Goal: Task Accomplishment & Management: Manage account settings

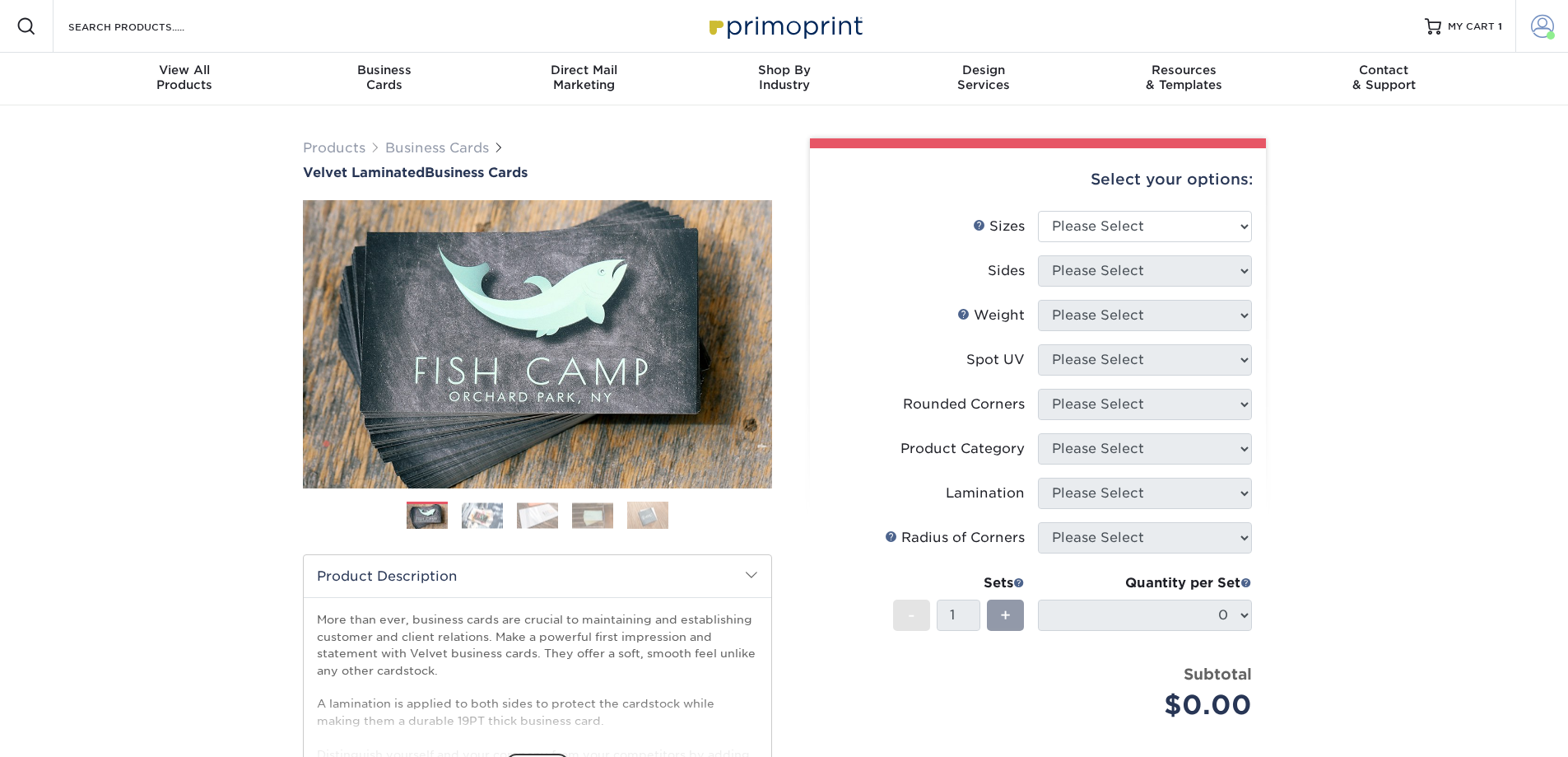
click at [1541, 20] on span at bounding box center [1543, 26] width 23 height 23
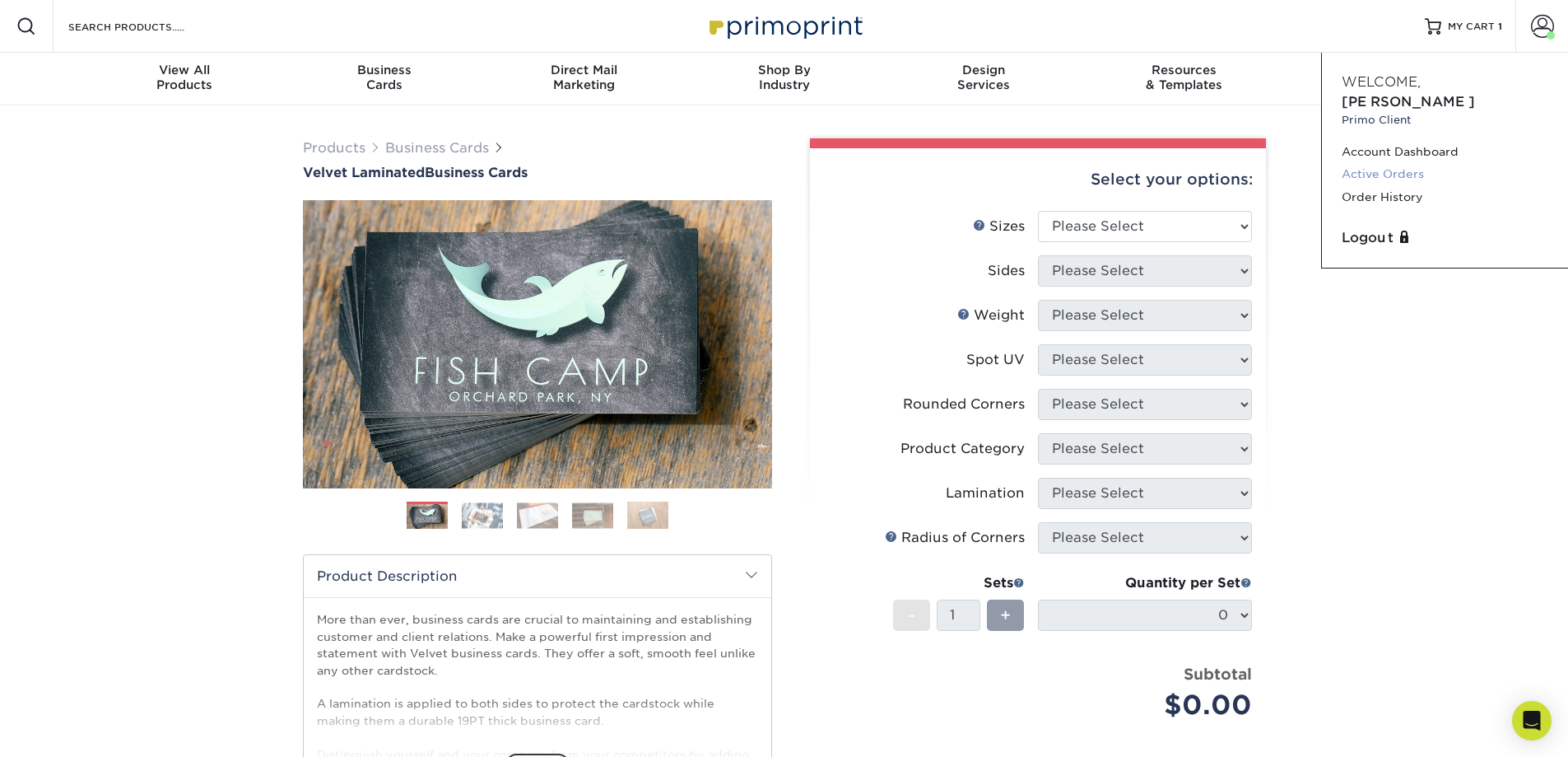
click at [1392, 163] on link "Active Orders" at bounding box center [1444, 174] width 206 height 22
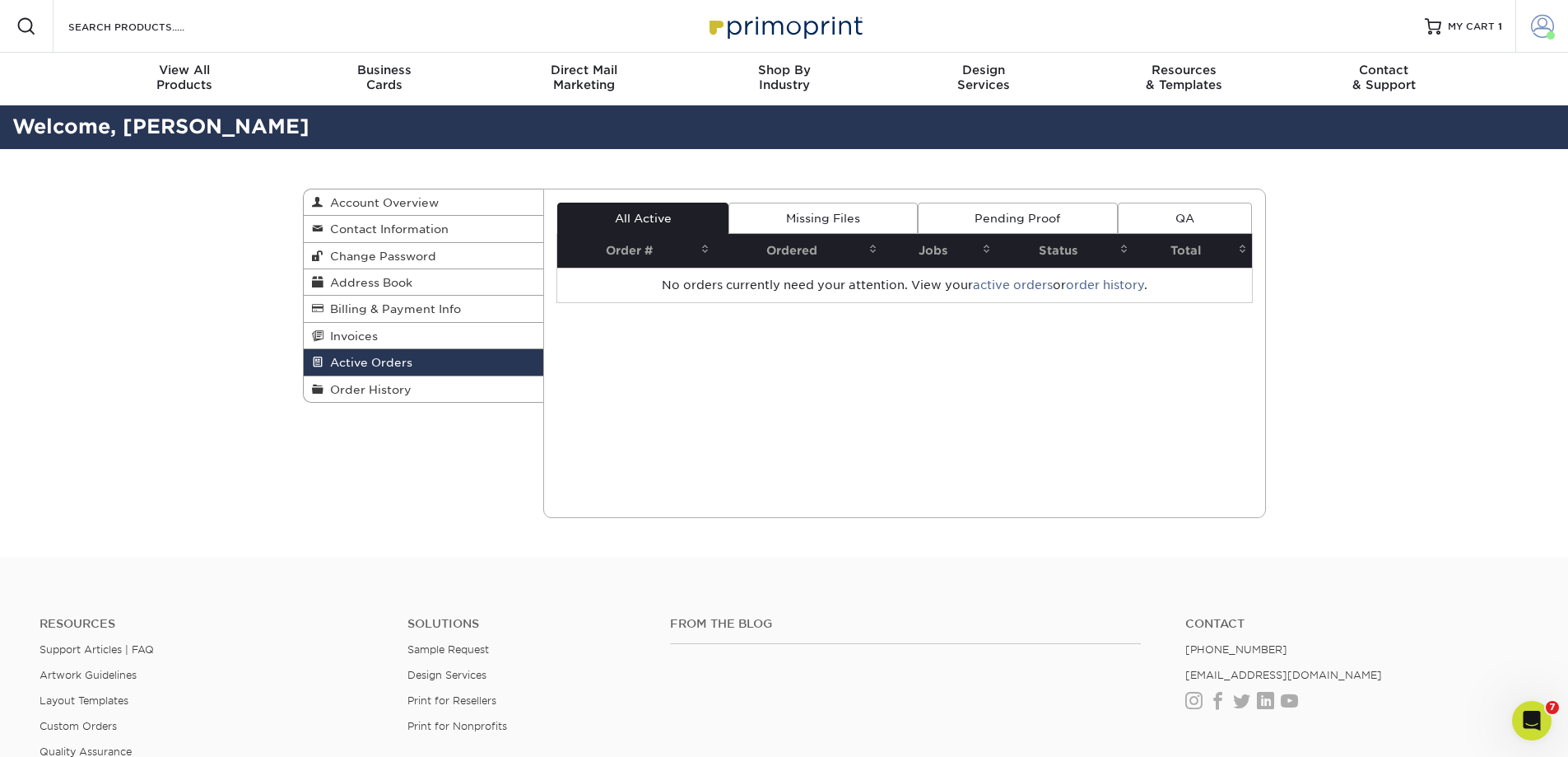
click at [1537, 22] on span at bounding box center [1543, 26] width 23 height 23
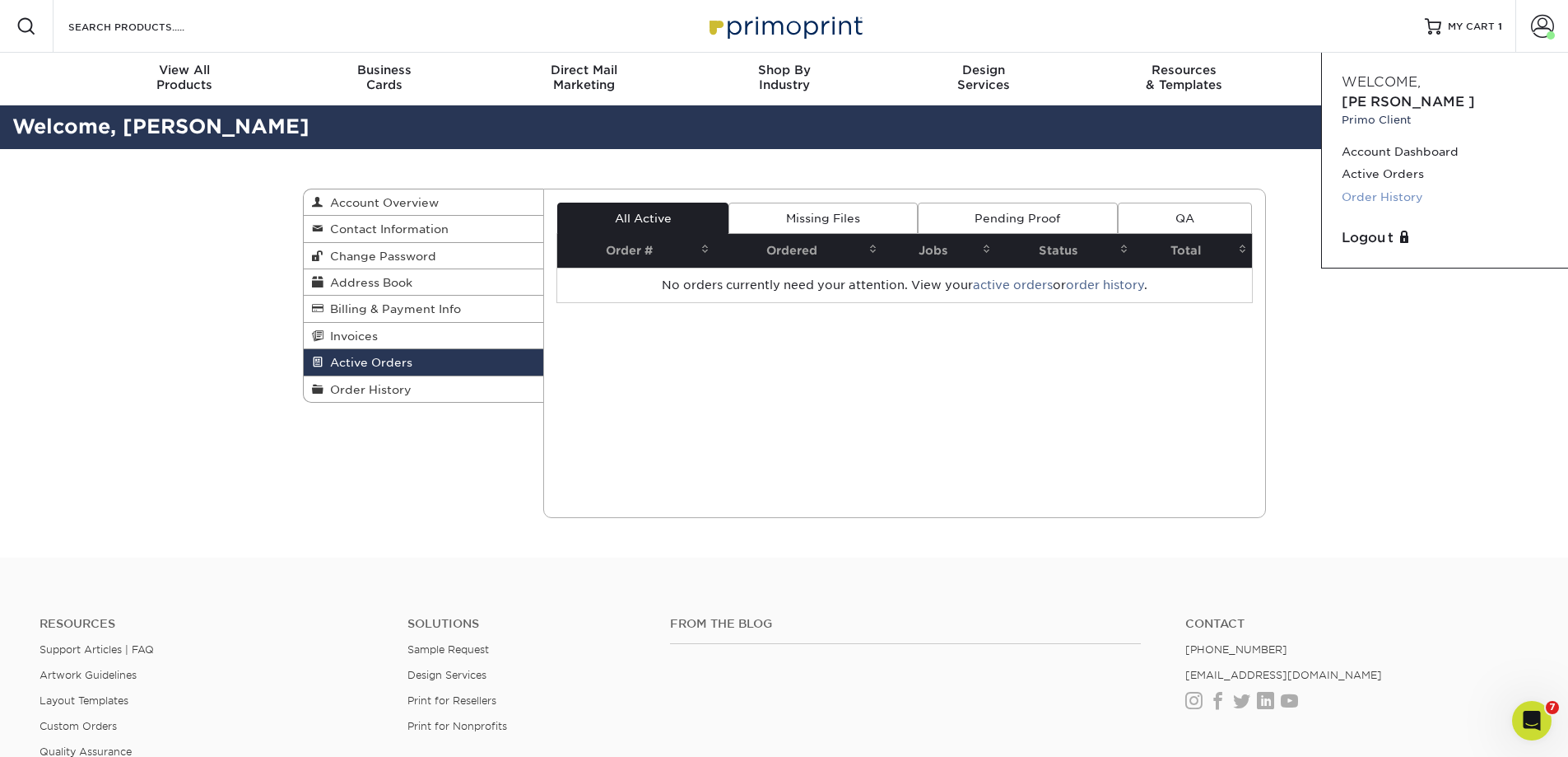
click at [1408, 186] on link "Order History" at bounding box center [1444, 197] width 206 height 22
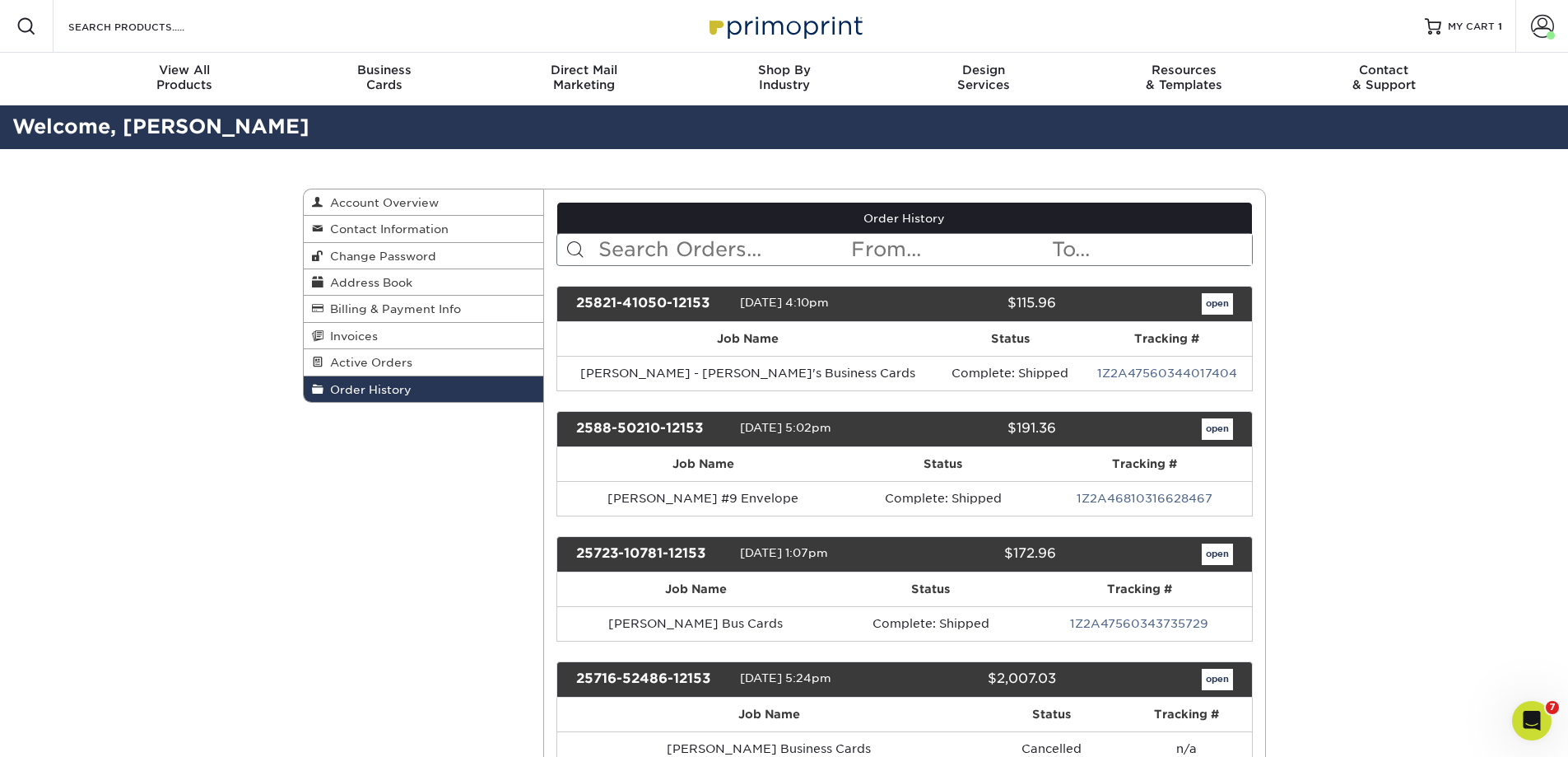
drag, startPoint x: 836, startPoint y: 525, endPoint x: 793, endPoint y: 595, distance: 82.2
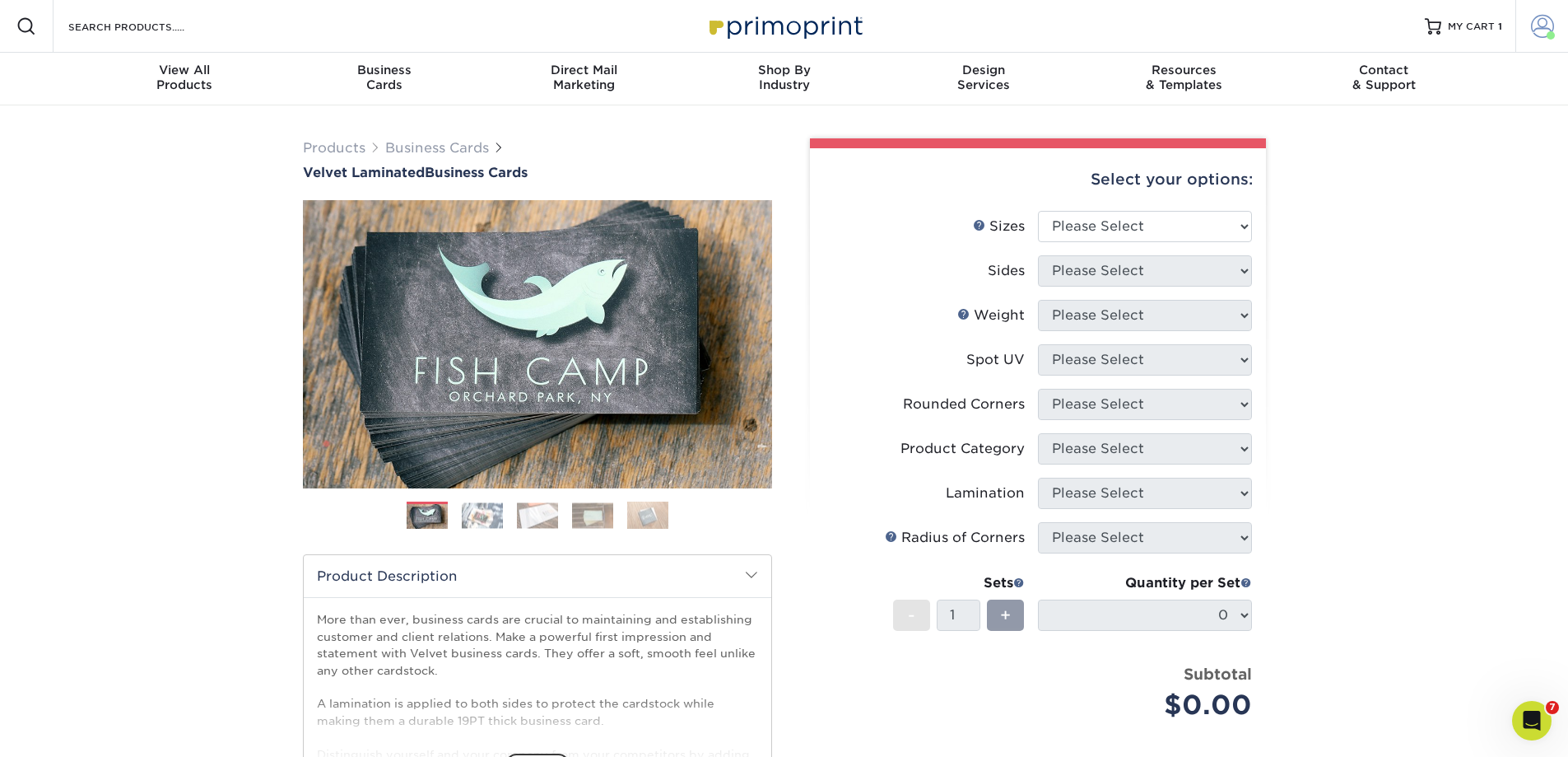
click at [1551, 30] on span at bounding box center [1543, 26] width 23 height 23
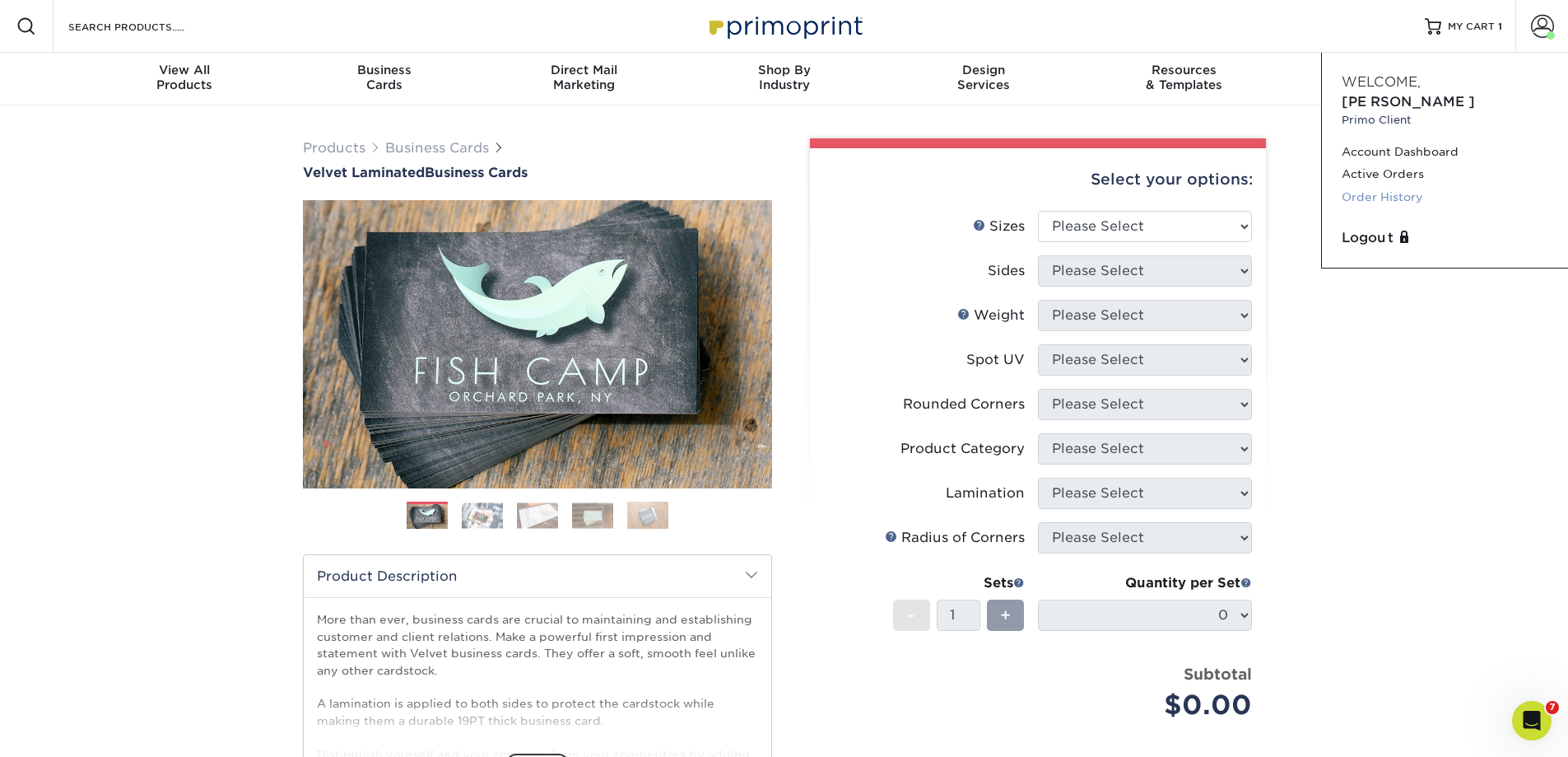
click at [1417, 186] on link "Order History" at bounding box center [1444, 197] width 206 height 22
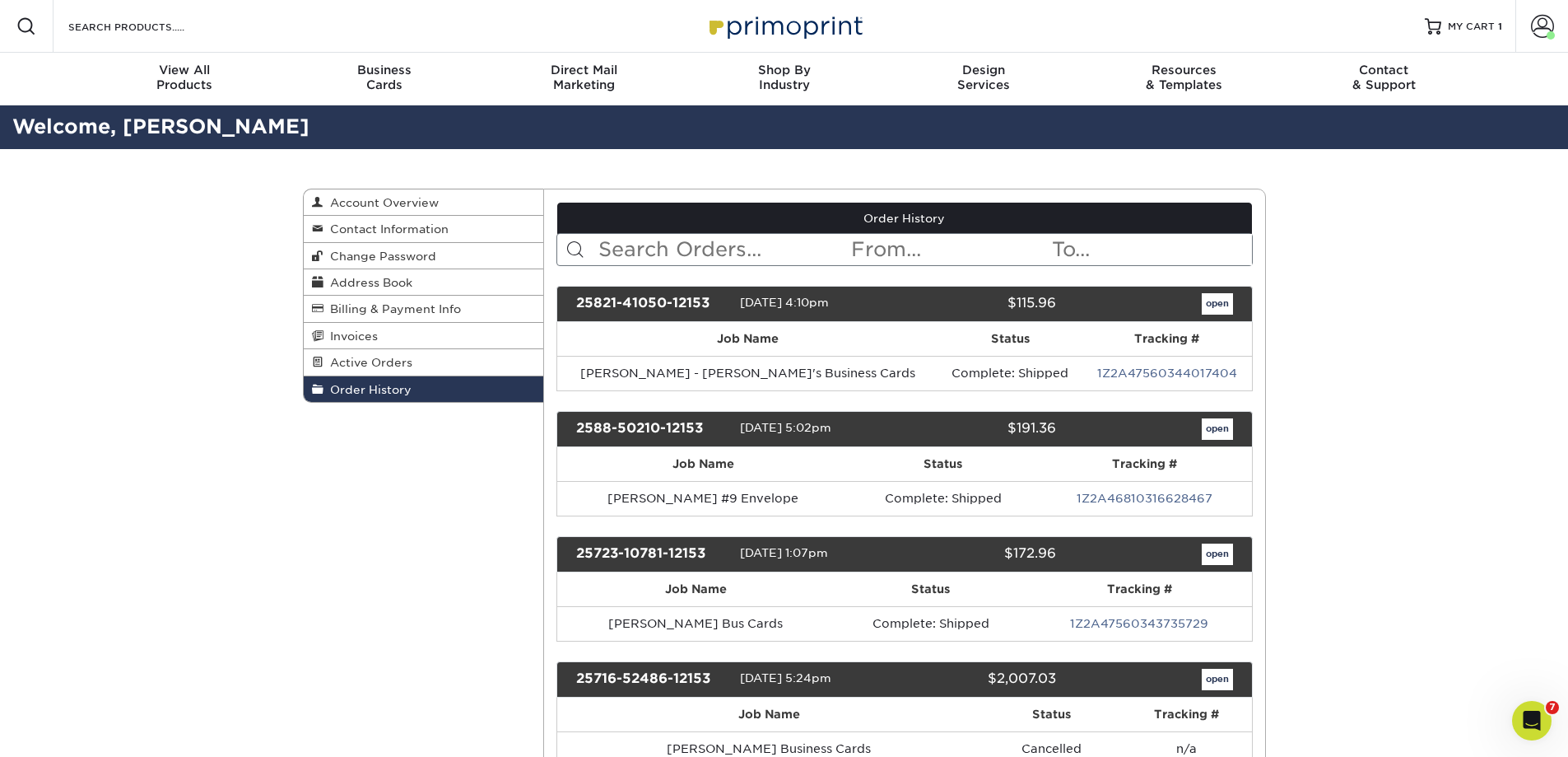
click at [682, 249] on input "text" at bounding box center [723, 249] width 253 height 32
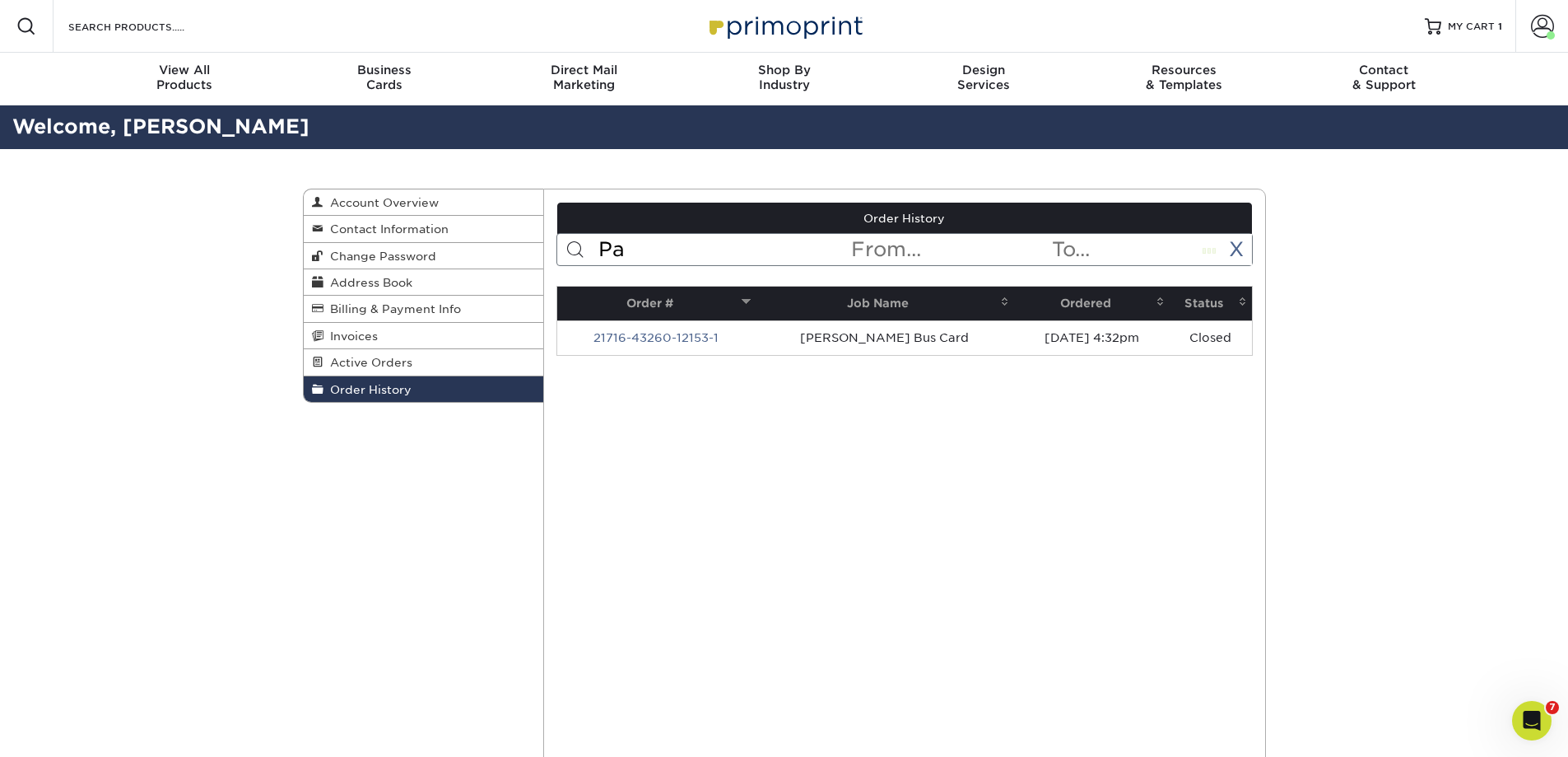
type input "P"
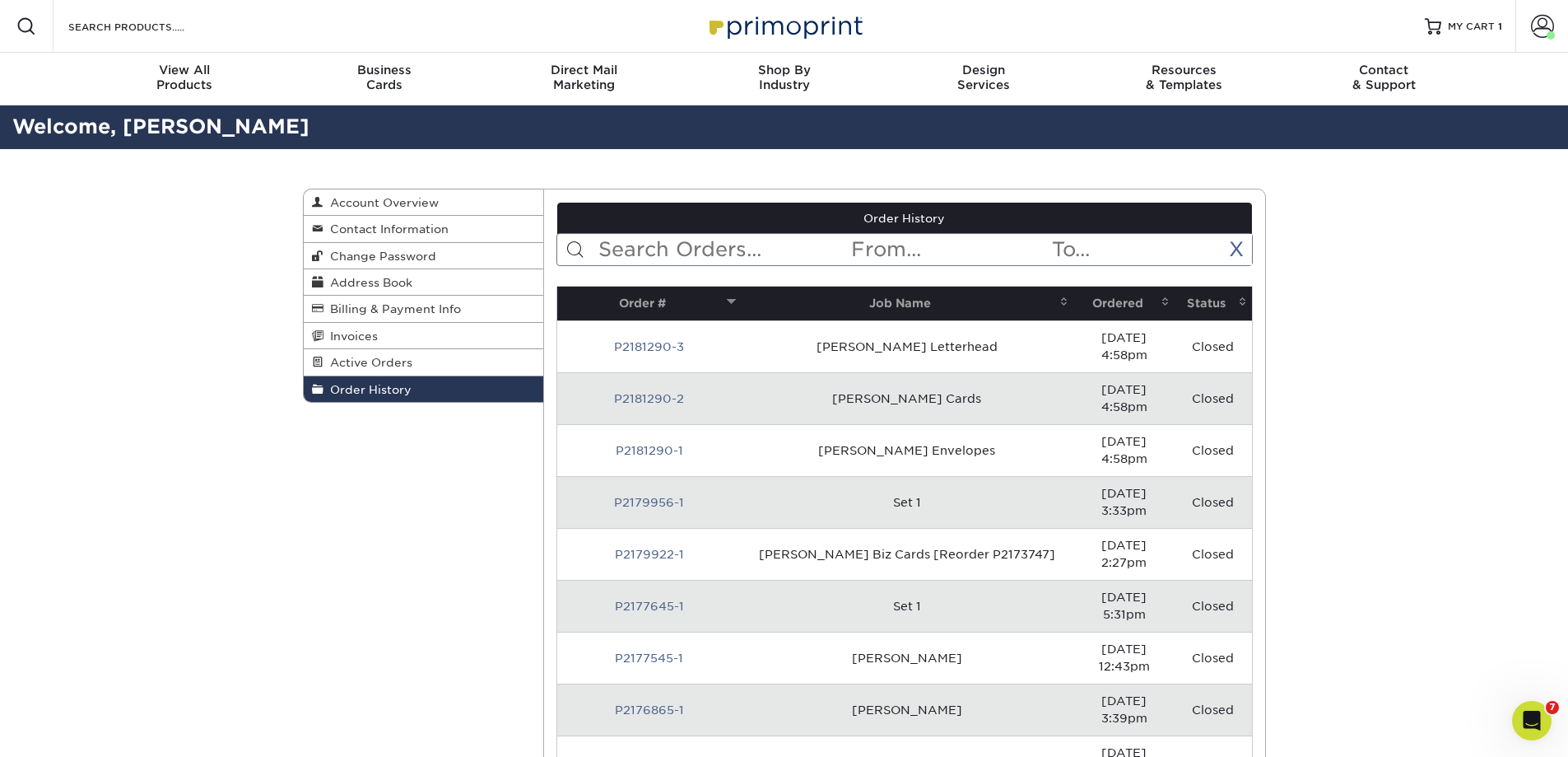
click at [726, 237] on input "text" at bounding box center [723, 249] width 253 height 32
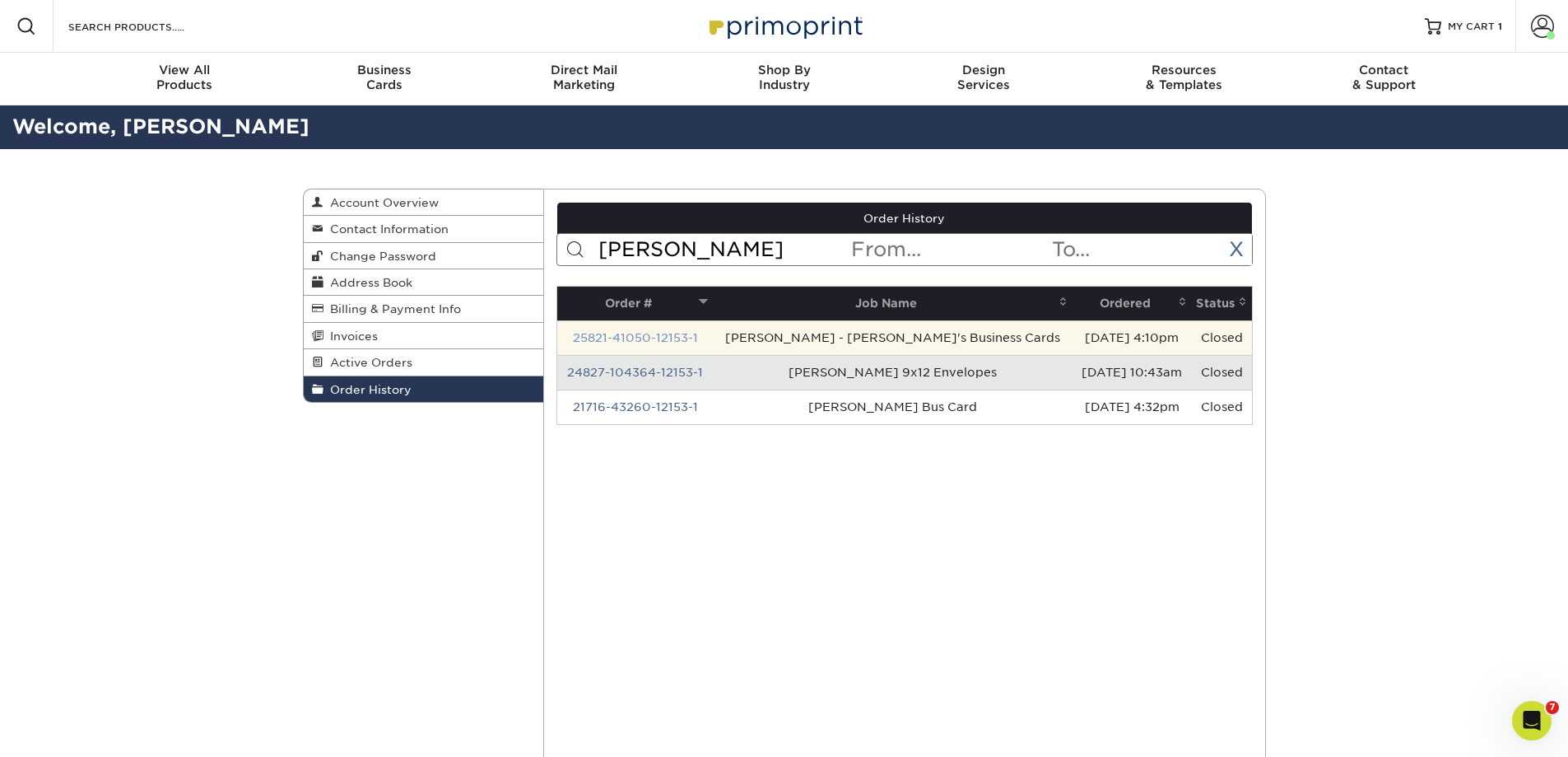
type input "[PERSON_NAME]"
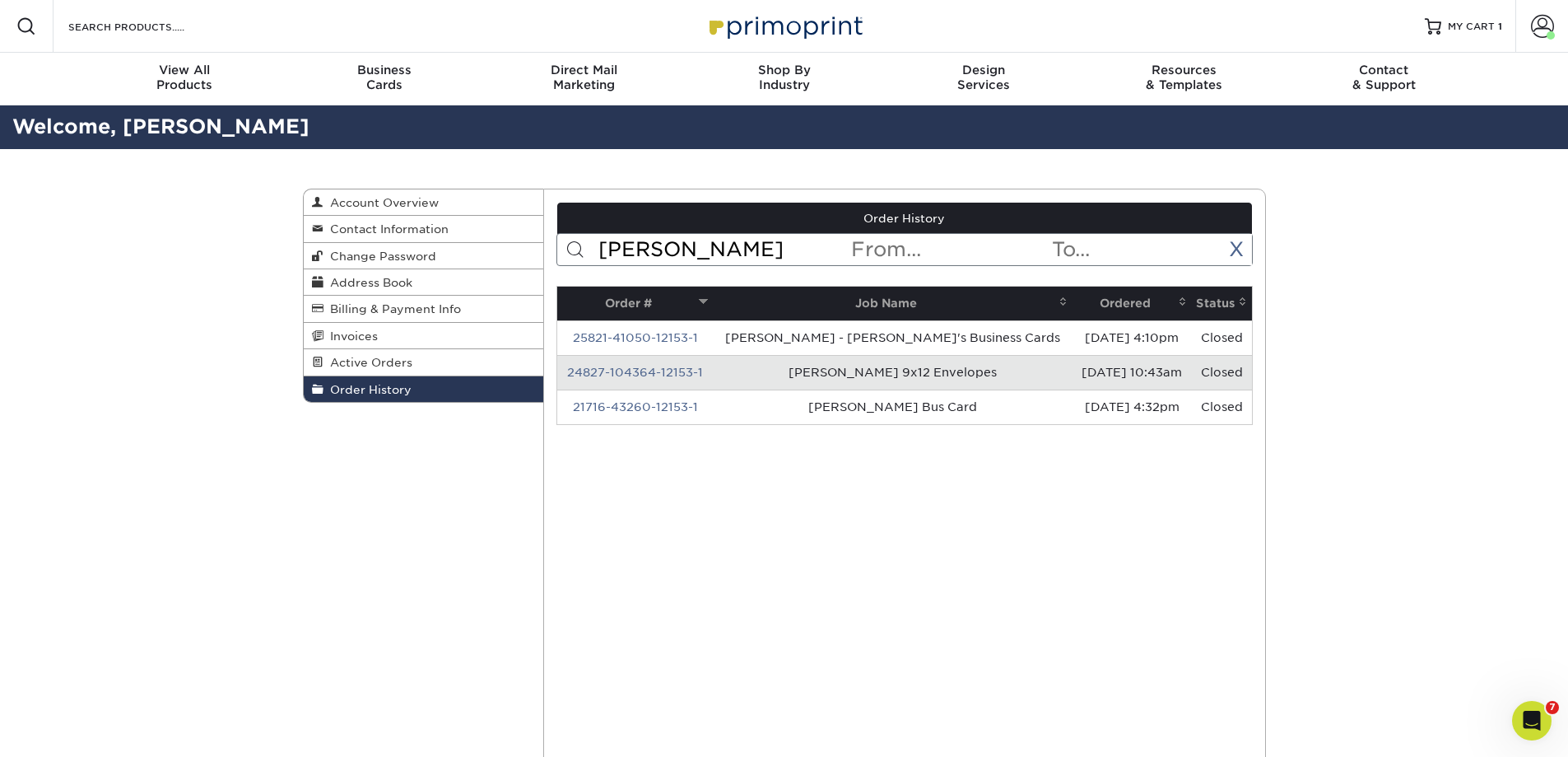
click at [685, 335] on link "25821-41050-12153-1" at bounding box center [636, 337] width 126 height 13
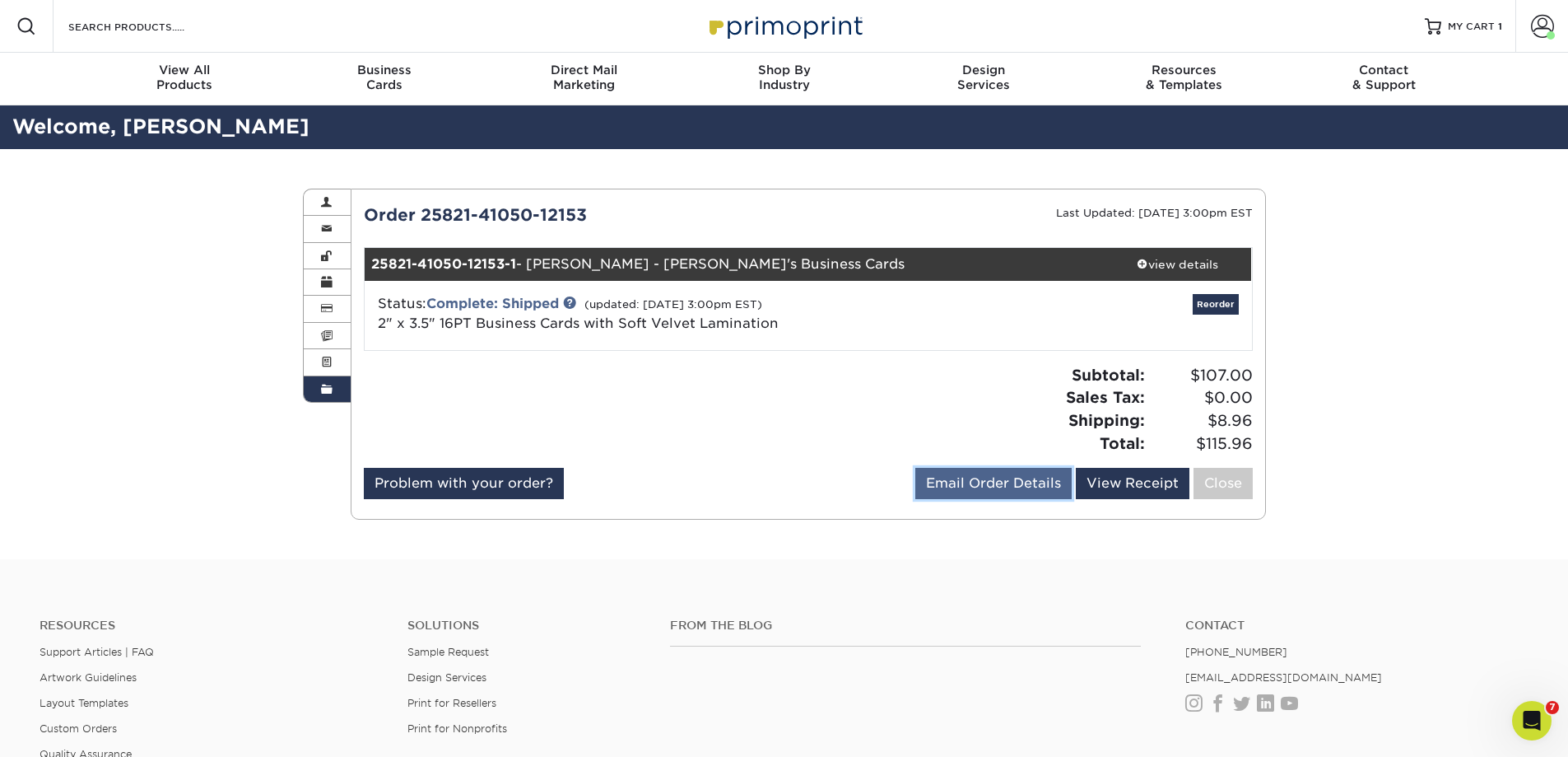
click at [988, 483] on link "Email Order Details" at bounding box center [994, 484] width 156 height 32
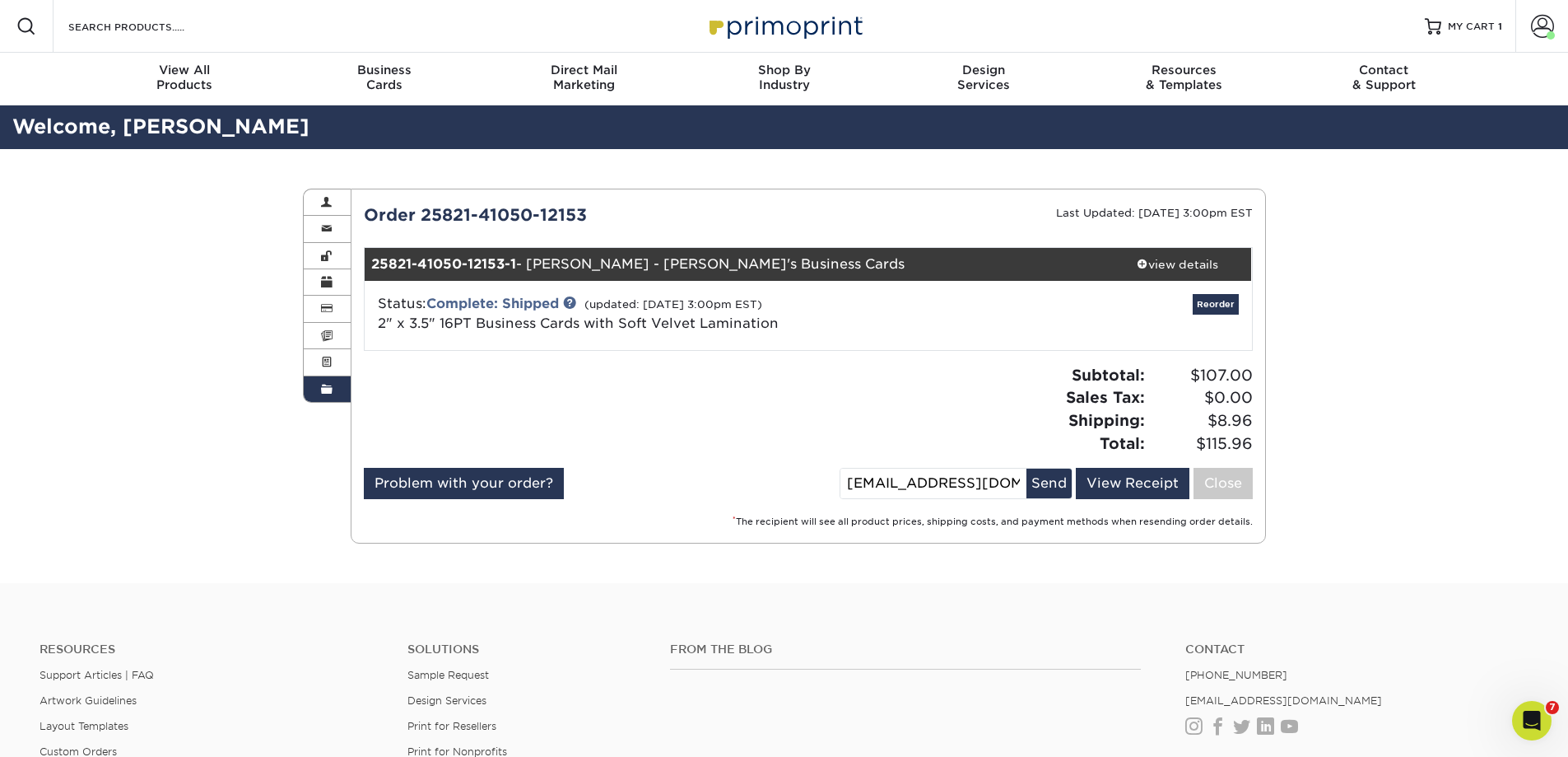
click at [850, 482] on input "[EMAIL_ADDRESS][DOMAIN_NAME]" at bounding box center [933, 483] width 186 height 30
type input "m"
type input "[EMAIL_ADDRESS][DOMAIN_NAME]"
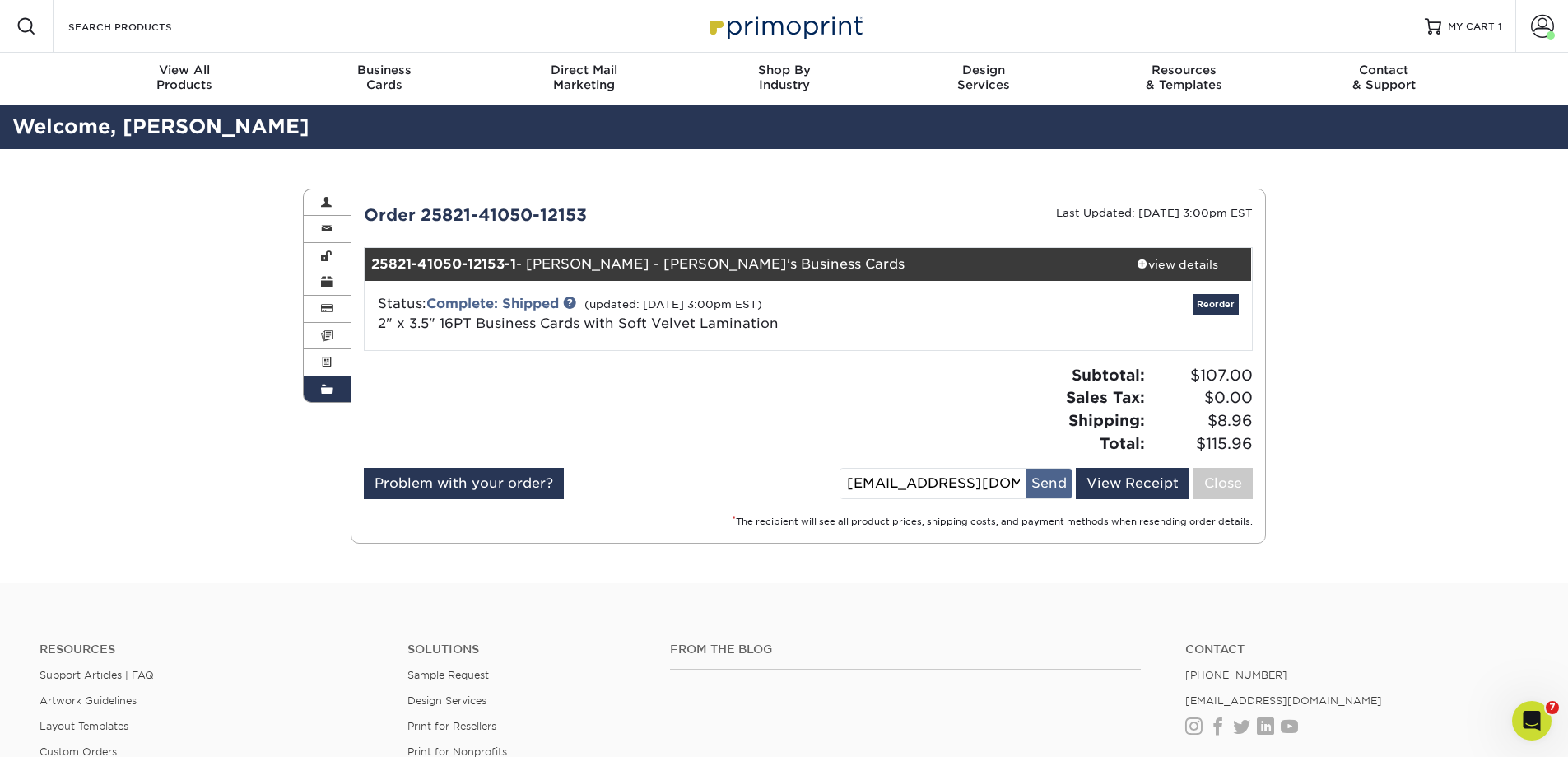
click at [1048, 480] on button "Send" at bounding box center [1049, 483] width 46 height 30
